Goal: Find specific page/section: Find specific page/section

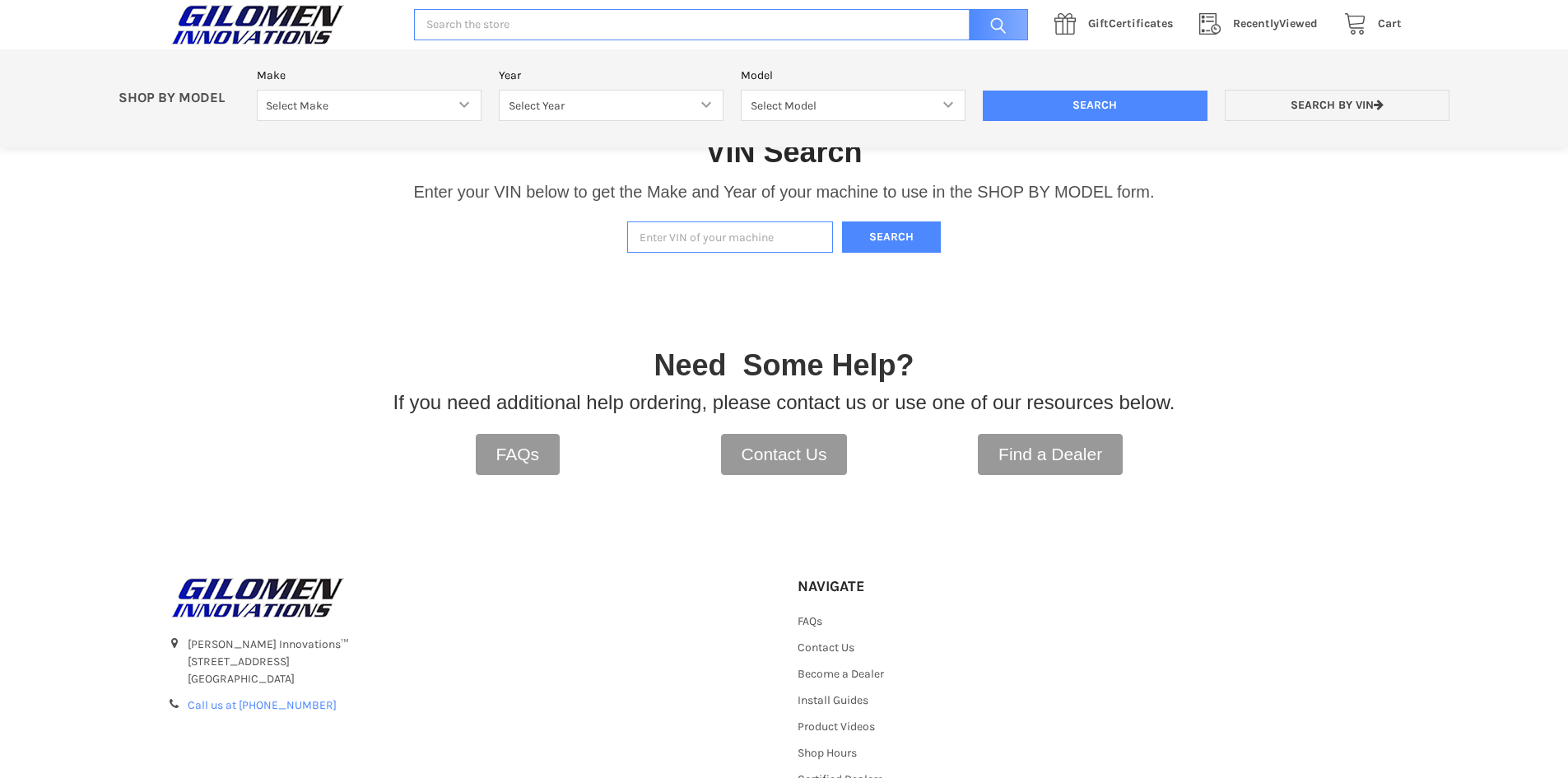
click at [747, 237] on input "Enter VIN of your machine" at bounding box center [730, 237] width 206 height 32
paste input "[US_VEHICLE_IDENTIFICATION_NUMBER]"
type input "[US_VEHICLE_IDENTIFICATION_NUMBER]"
click at [909, 227] on button "Search" at bounding box center [891, 237] width 99 height 32
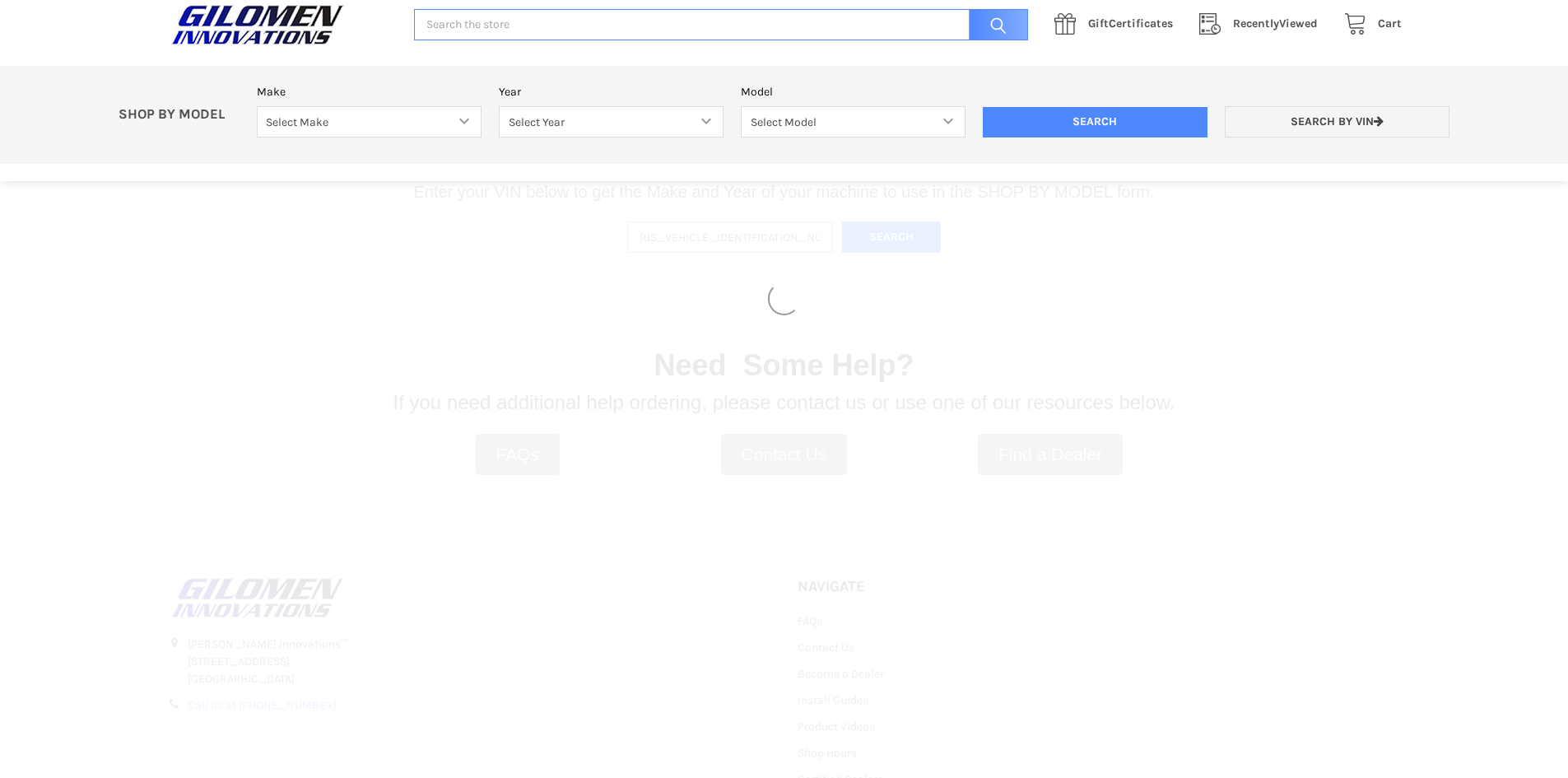
select select "330"
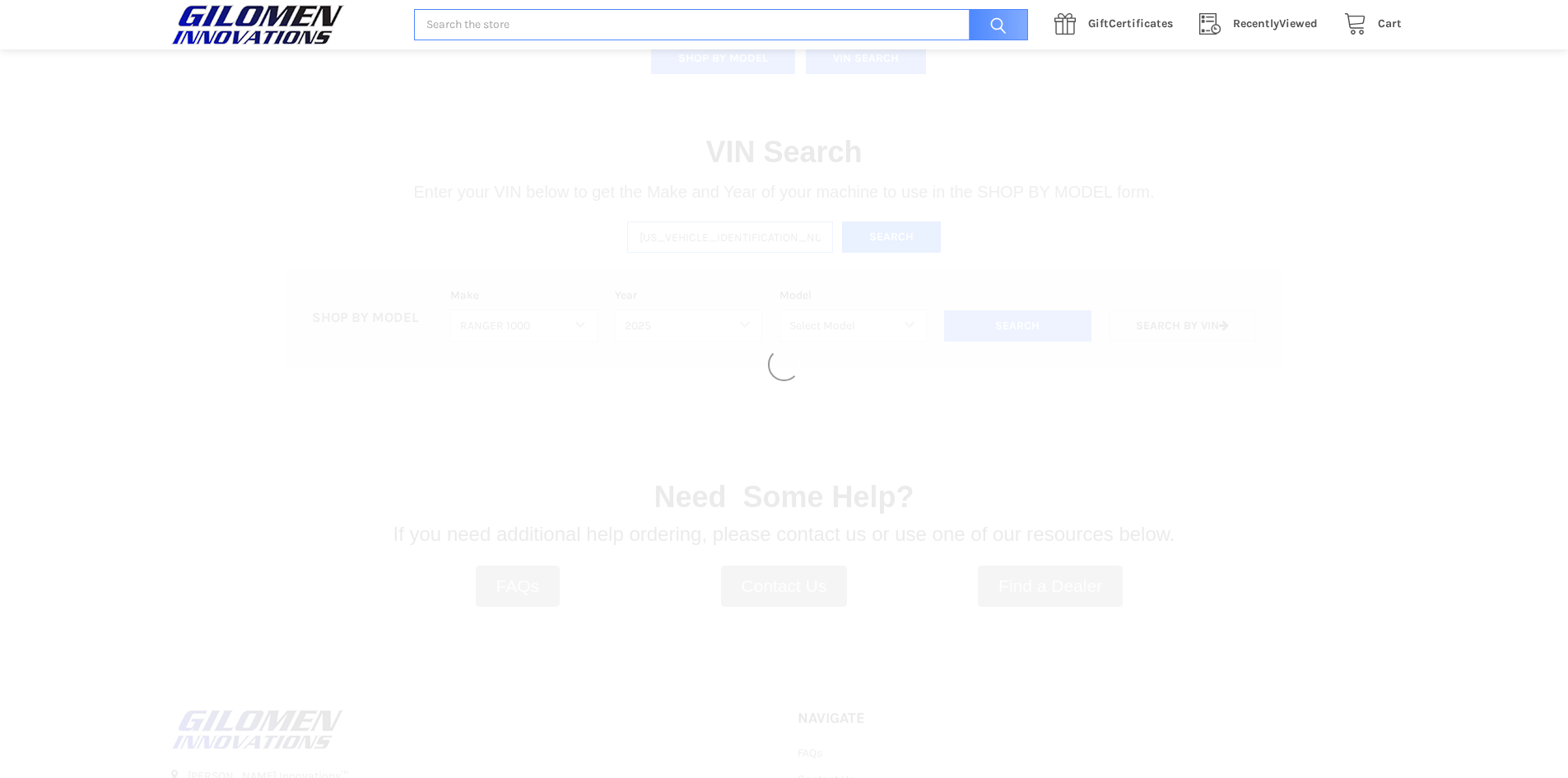
select select "664"
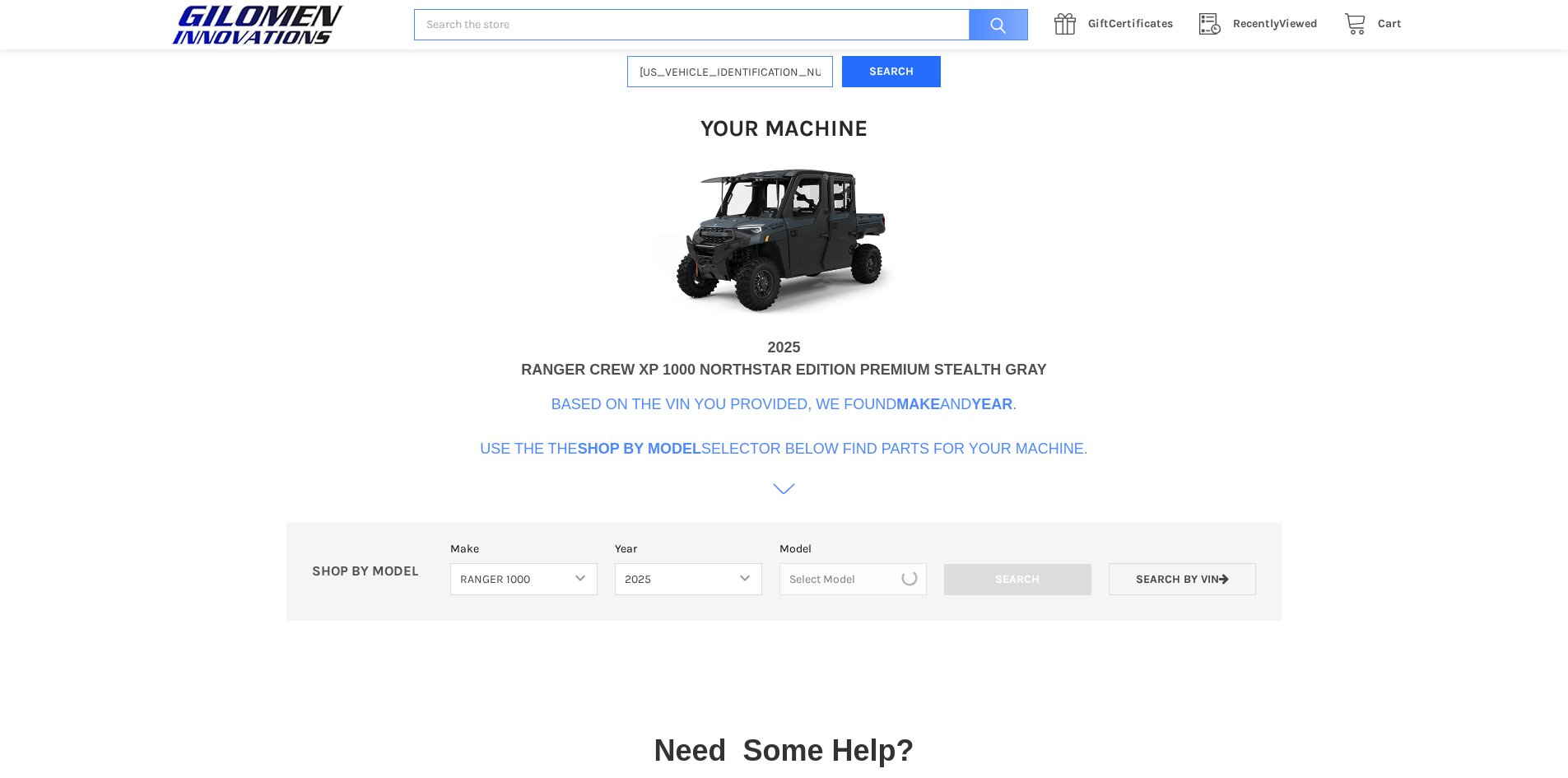
scroll to position [504, 0]
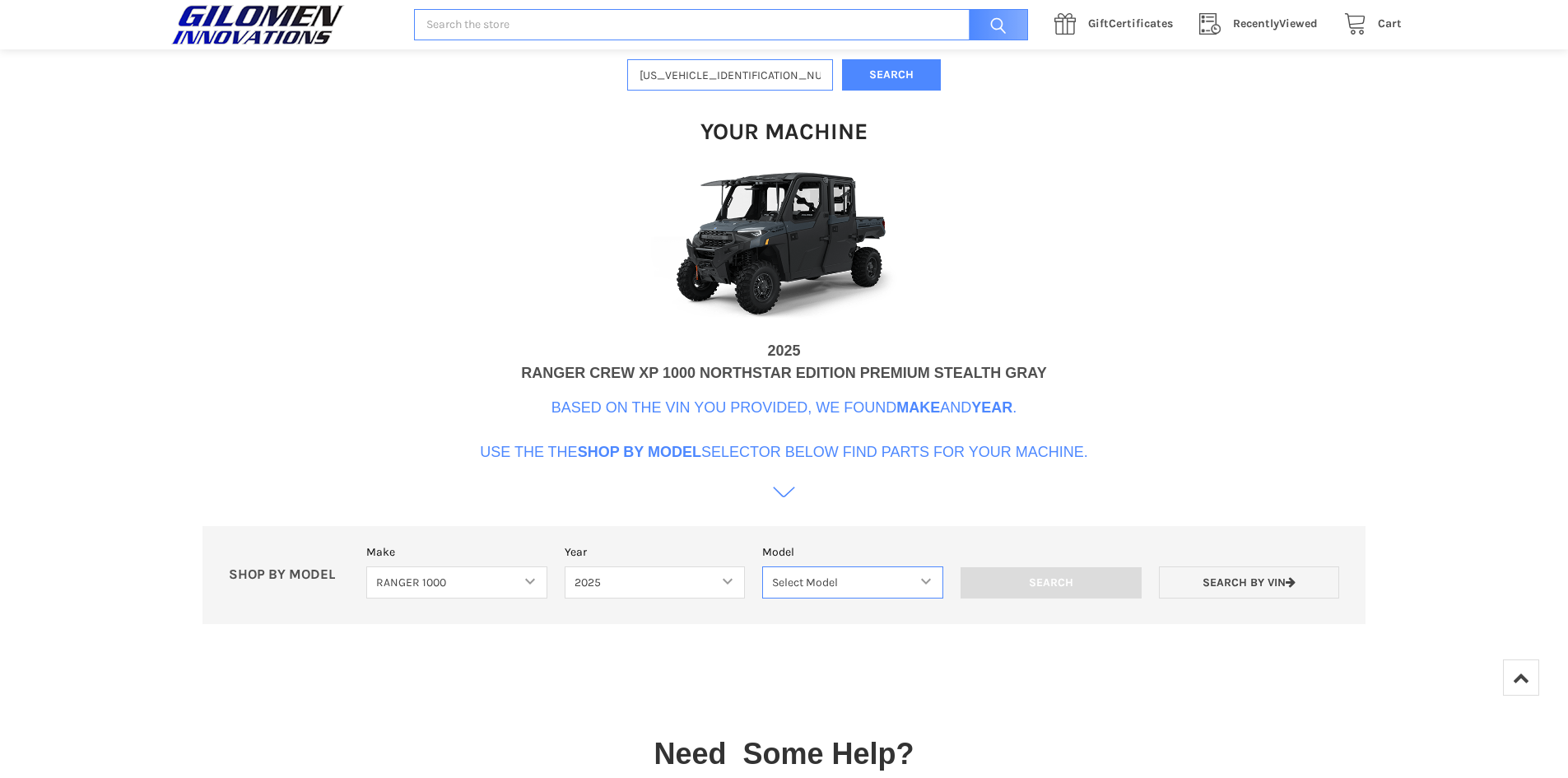
click at [912, 576] on select "Select Model Ranger 1000 Basic 61 HP SOHC Ranger 1000 Crew Basic 61 HP SOHC Ran…" at bounding box center [853, 581] width 181 height 32
select select "670"
click at [762, 566] on select "Select Model Ranger 1000 Basic 61 HP SOHC Ranger 1000 Crew Basic 61 HP SOHC Ran…" at bounding box center [853, 581] width 181 height 32
click at [1088, 579] on input "Search" at bounding box center [1050, 582] width 181 height 31
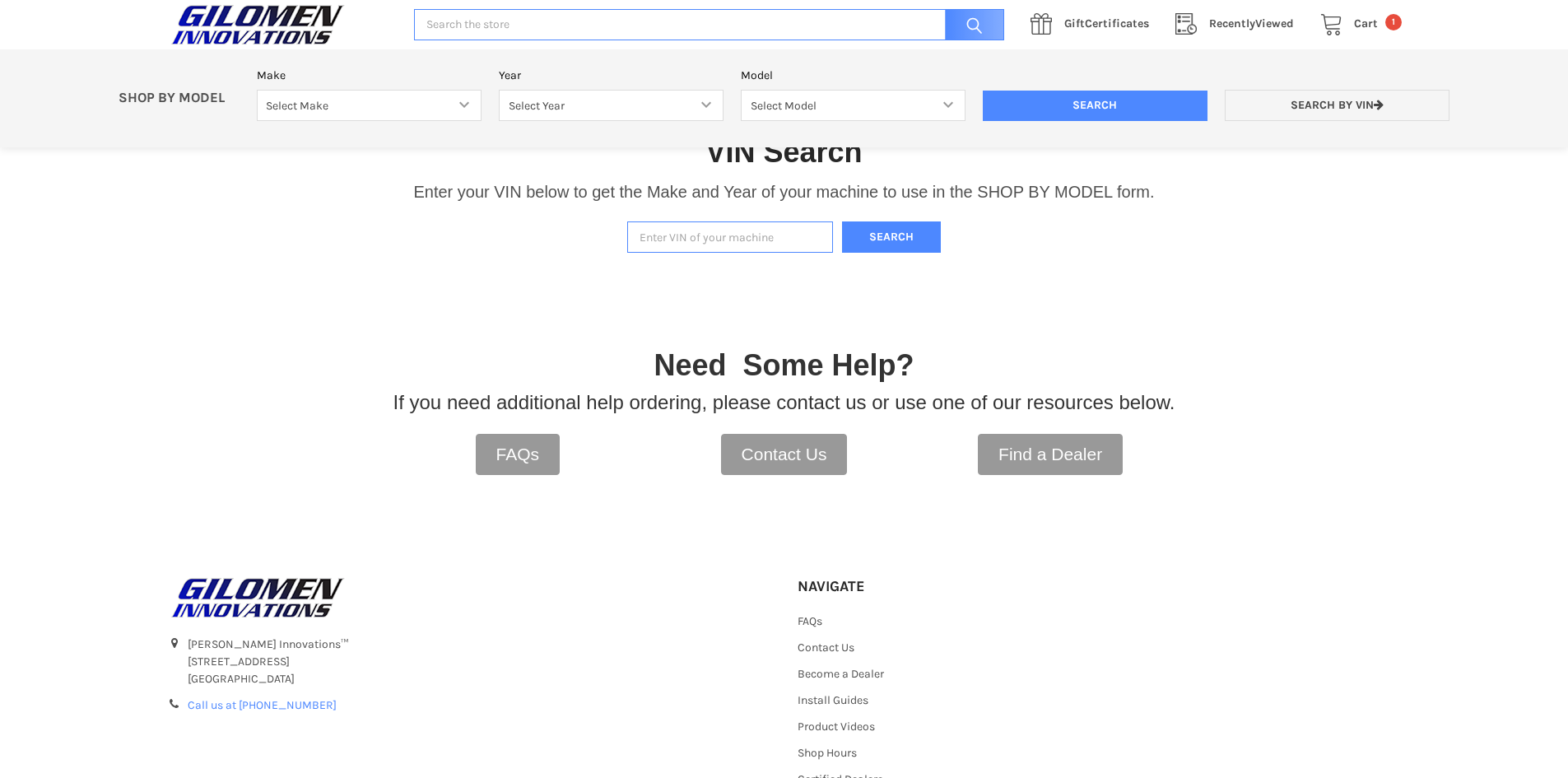
click at [797, 241] on input "Enter VIN of your machine" at bounding box center [730, 237] width 206 height 32
paste input "[US_VEHICLE_IDENTIFICATION_NUMBER]"
type input "[US_VEHICLE_IDENTIFICATION_NUMBER]"
click at [882, 238] on button "Search" at bounding box center [891, 237] width 99 height 32
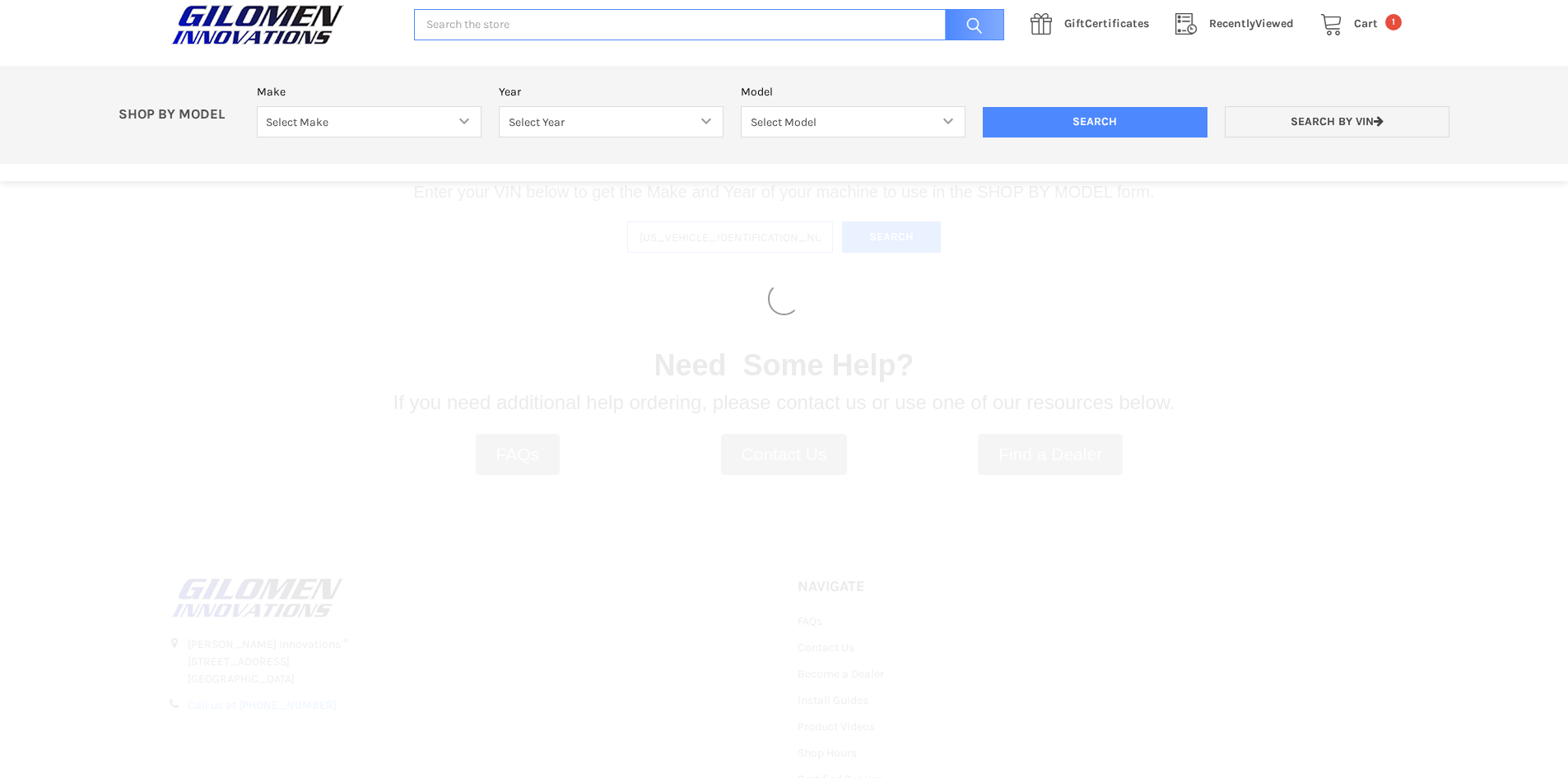
select select "330"
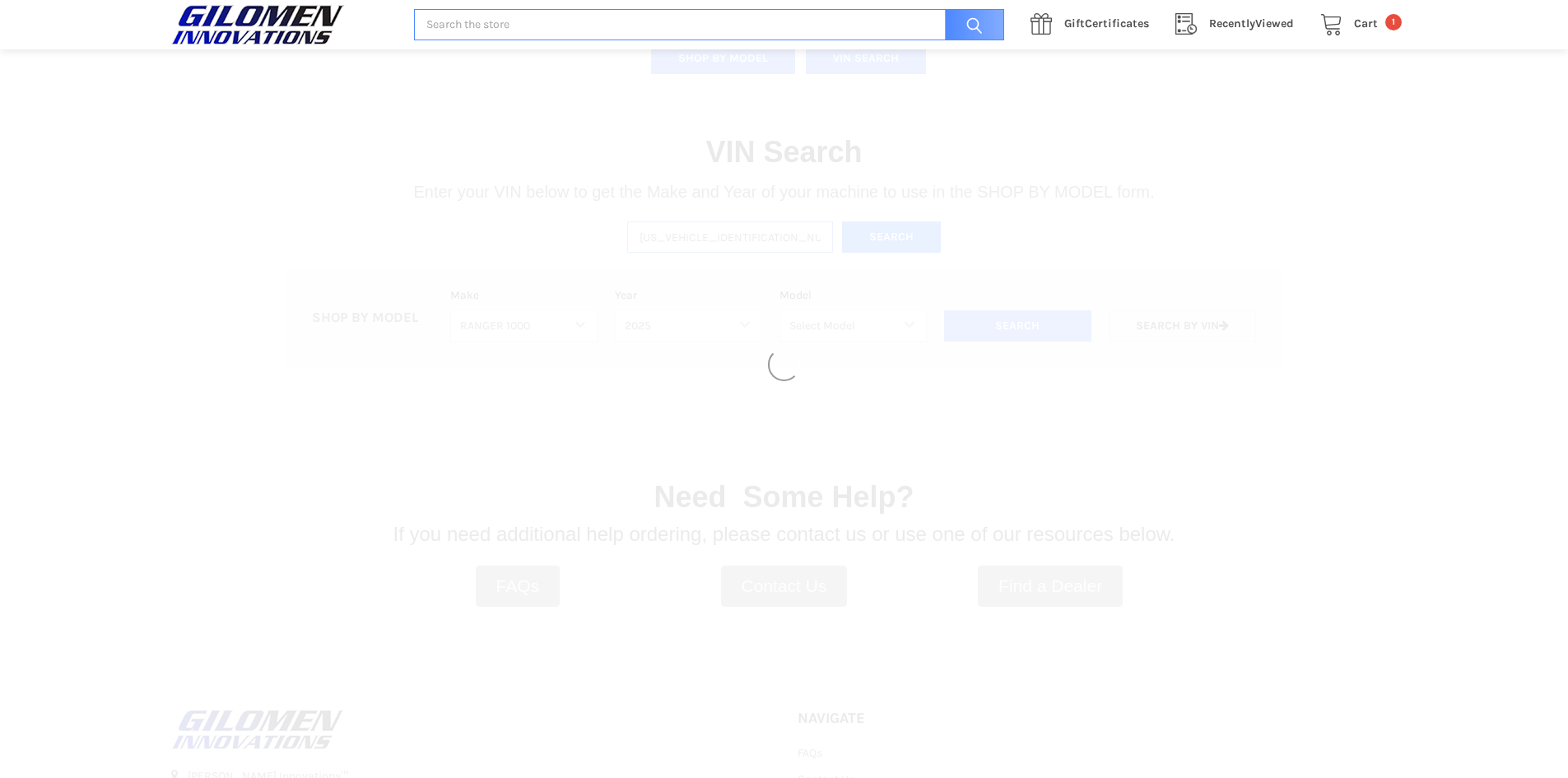
select select "664"
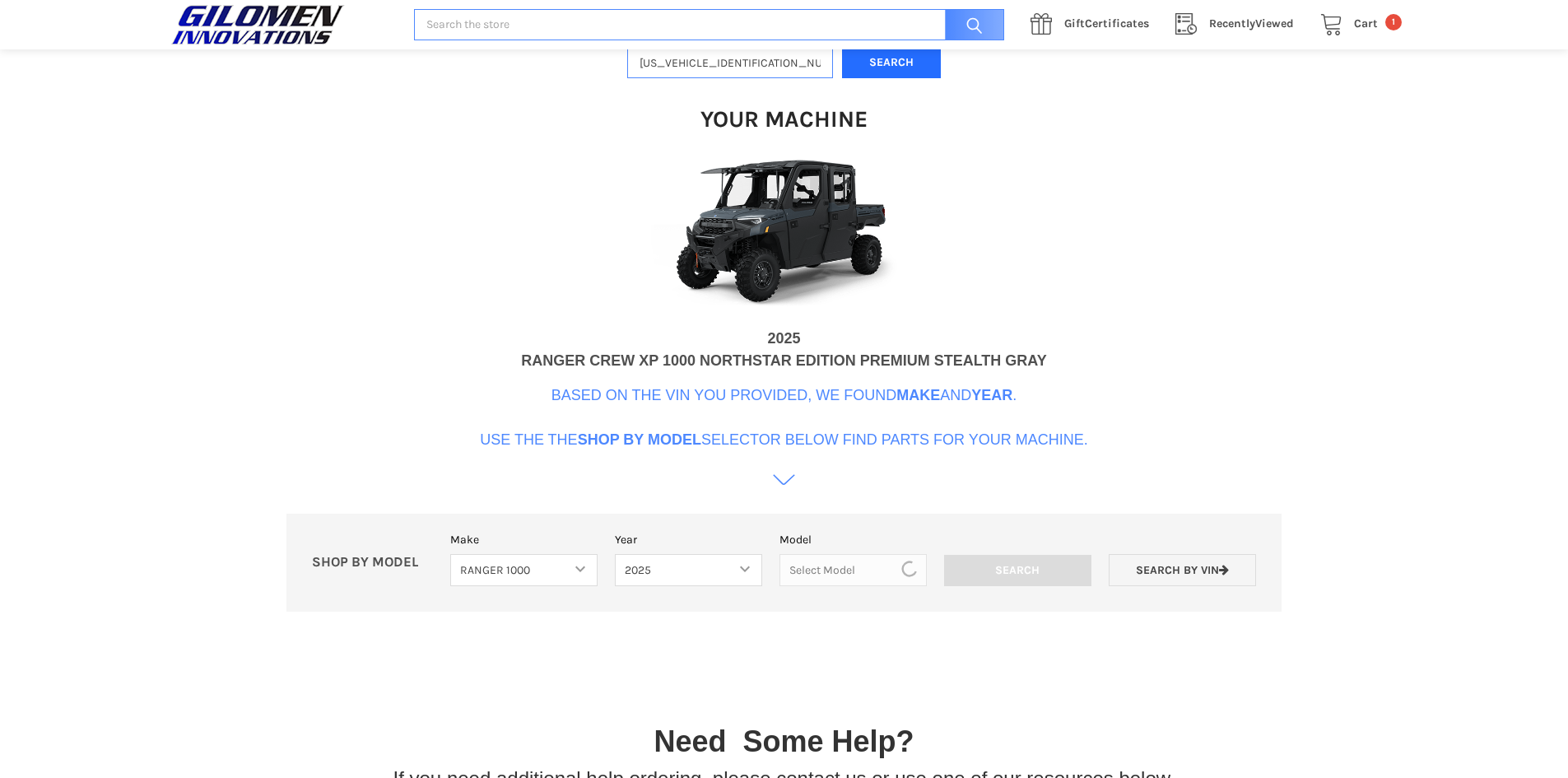
scroll to position [504, 0]
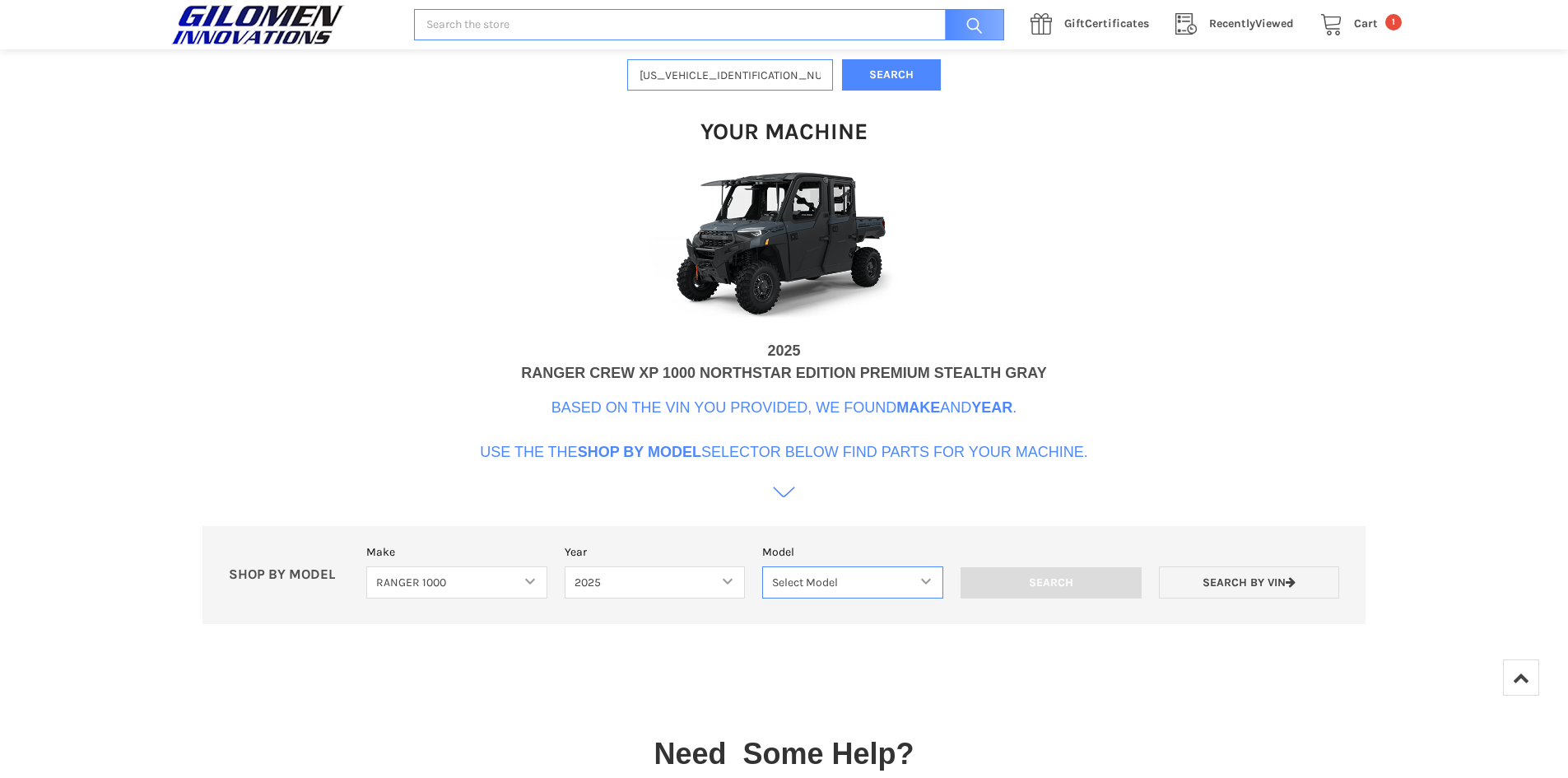
click at [898, 576] on select "Select Model Ranger 1000 Basic 61 HP SOHC Ranger 1000 Crew Basic 61 HP SOHC Ran…" at bounding box center [853, 581] width 181 height 32
select select "670"
click at [762, 566] on select "Select Model Ranger 1000 Basic 61 HP SOHC Ranger 1000 Crew Basic 61 HP SOHC Ran…" at bounding box center [853, 581] width 181 height 32
click at [915, 574] on select "Select Model Ranger 1000 Basic 61 HP SOHC Ranger 1000 Crew Basic 61 HP SOHC Ran…" at bounding box center [853, 581] width 181 height 32
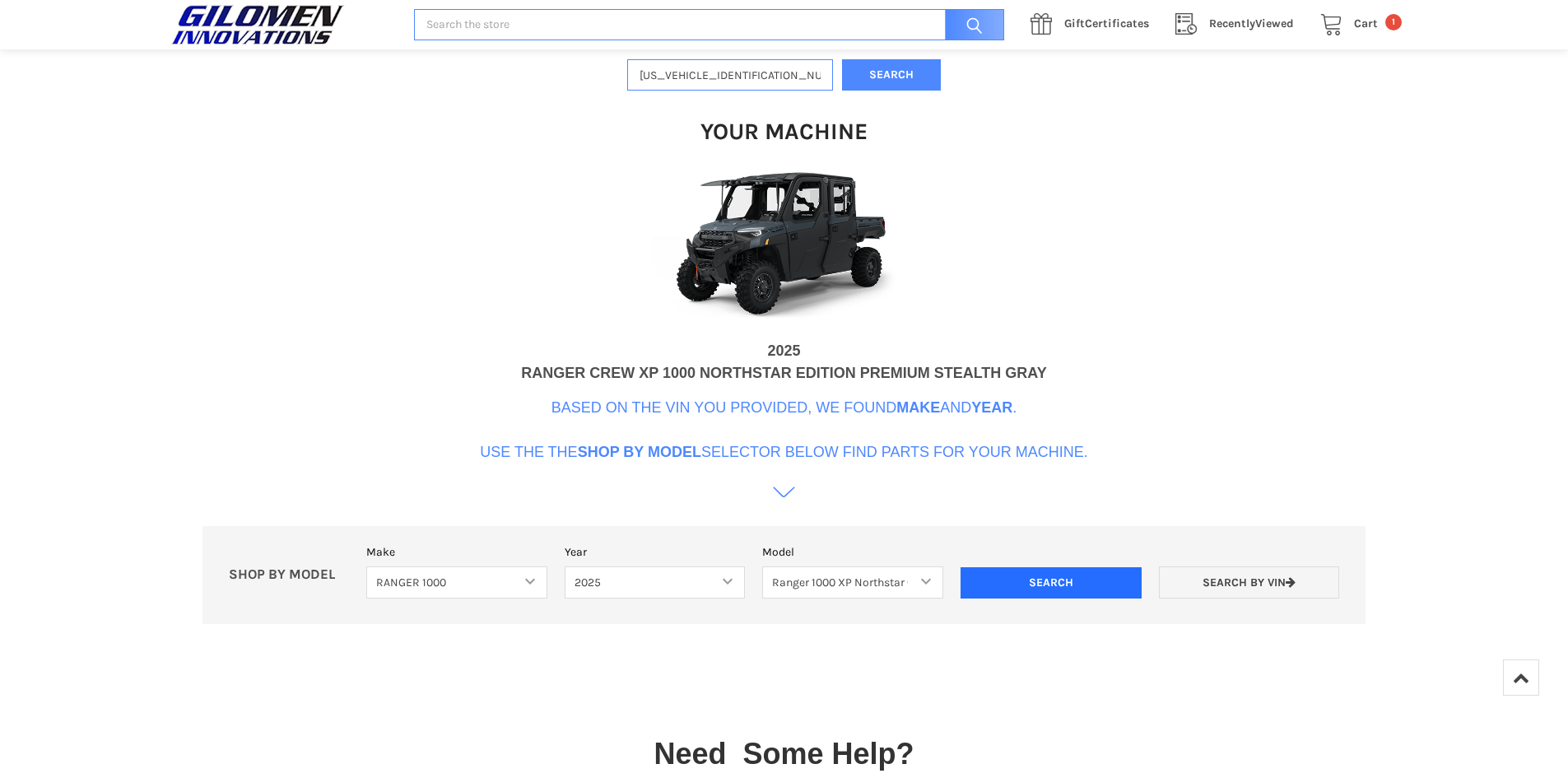
click at [1075, 581] on input "Search" at bounding box center [1050, 582] width 181 height 31
